Goal: Find contact information: Find contact information

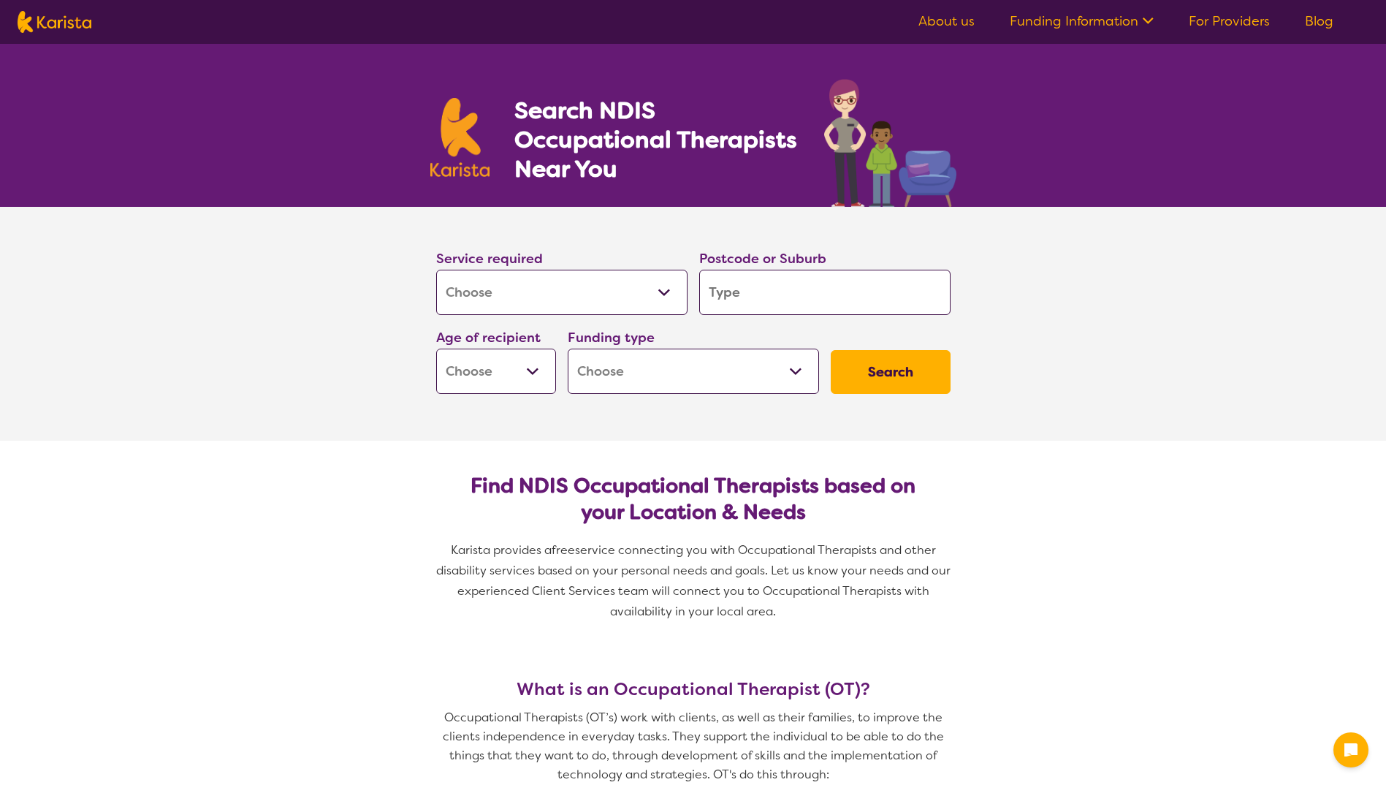
select select "[MEDICAL_DATA]"
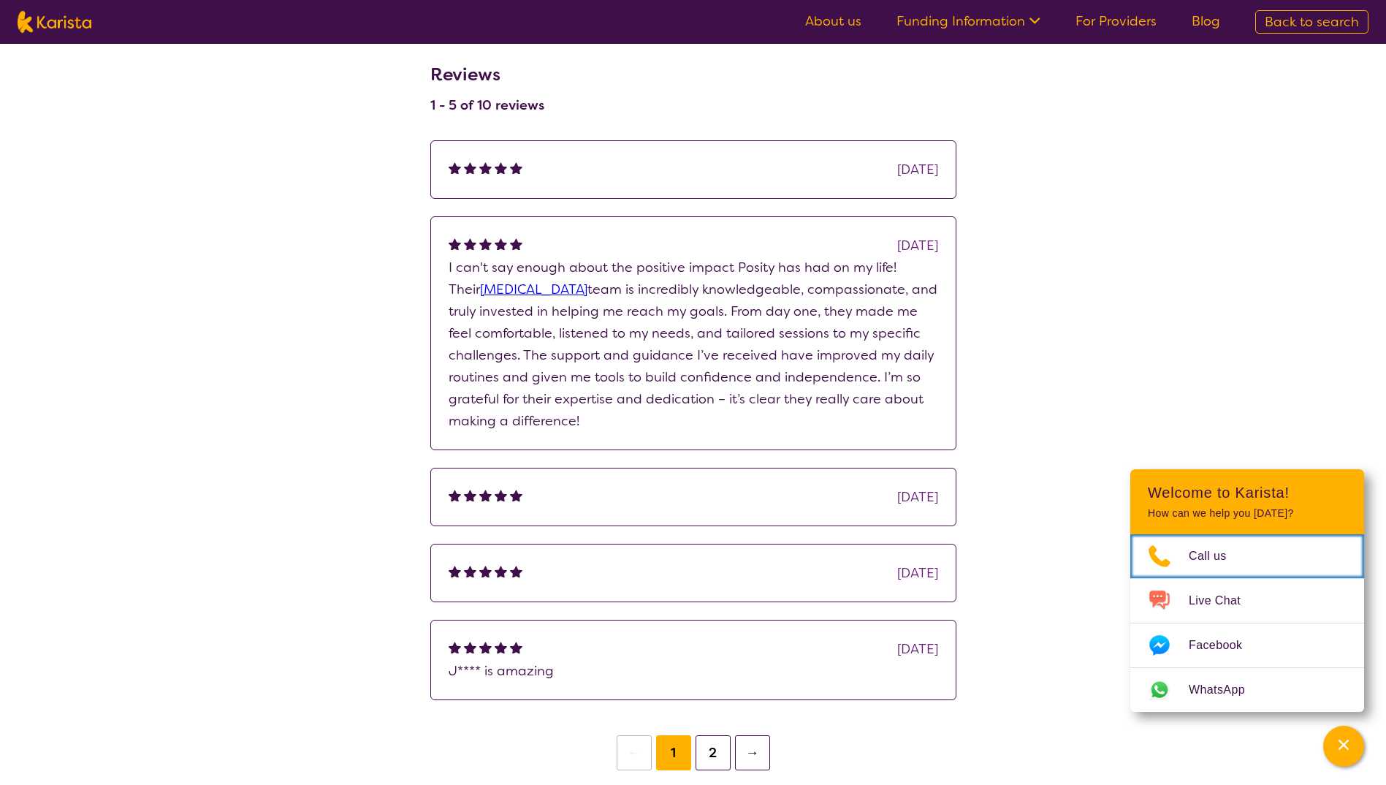
scroll to position [1608, 0]
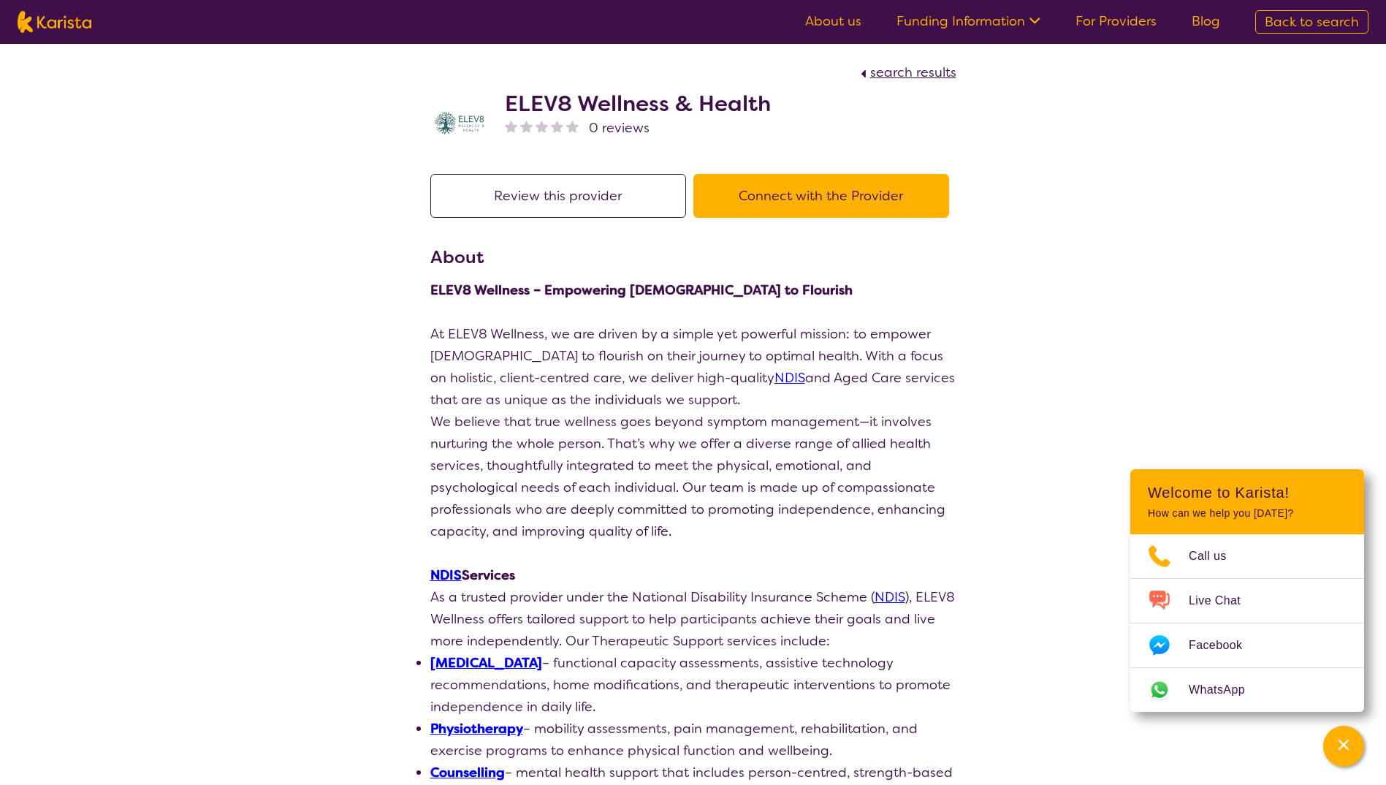
click at [880, 194] on button "Connect with the Provider" at bounding box center [822, 196] width 256 height 44
